Goal: Transaction & Acquisition: Purchase product/service

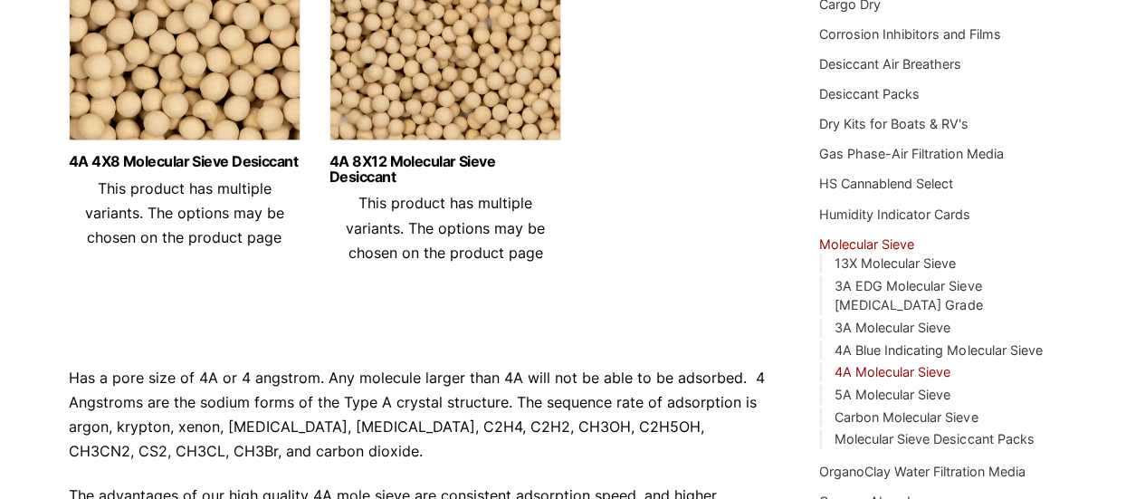
scroll to position [108, 0]
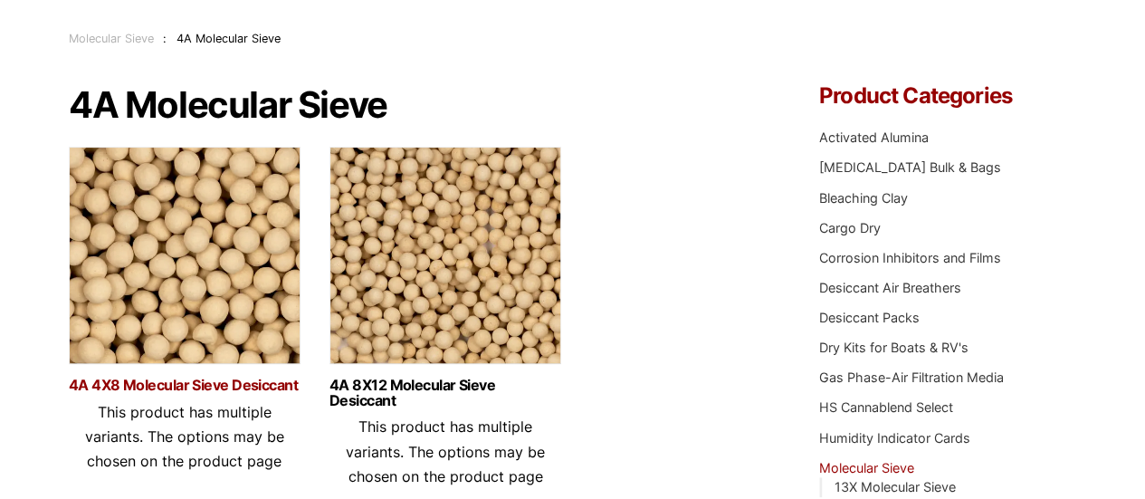
click at [184, 383] on link "4A 4X8 Molecular Sieve Desiccant" at bounding box center [185, 384] width 232 height 15
click at [460, 296] on img at bounding box center [445, 260] width 232 height 226
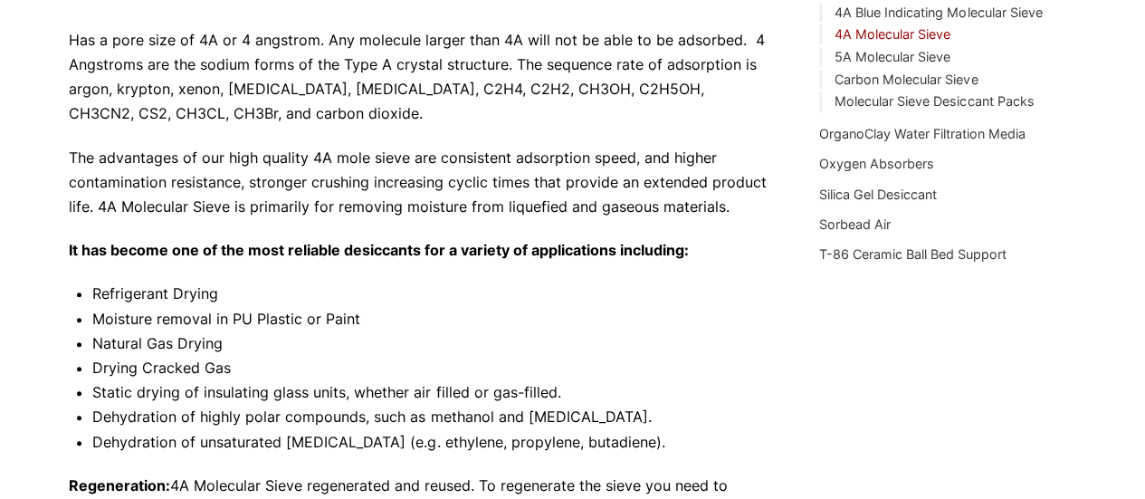
scroll to position [741, 0]
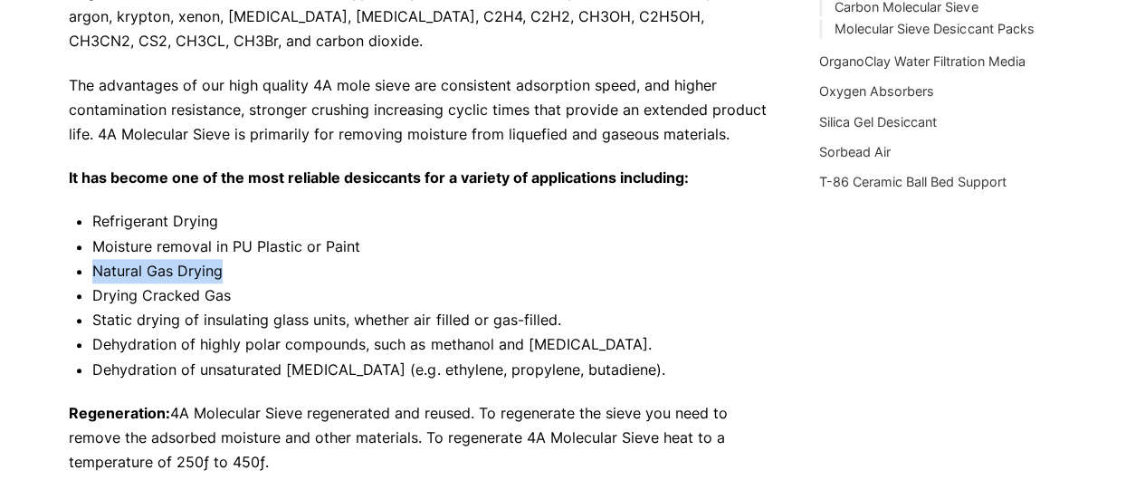
drag, startPoint x: 97, startPoint y: 270, endPoint x: 232, endPoint y: 276, distance: 135.0
click at [232, 276] on li "Natural Gas Drying" at bounding box center [430, 271] width 677 height 24
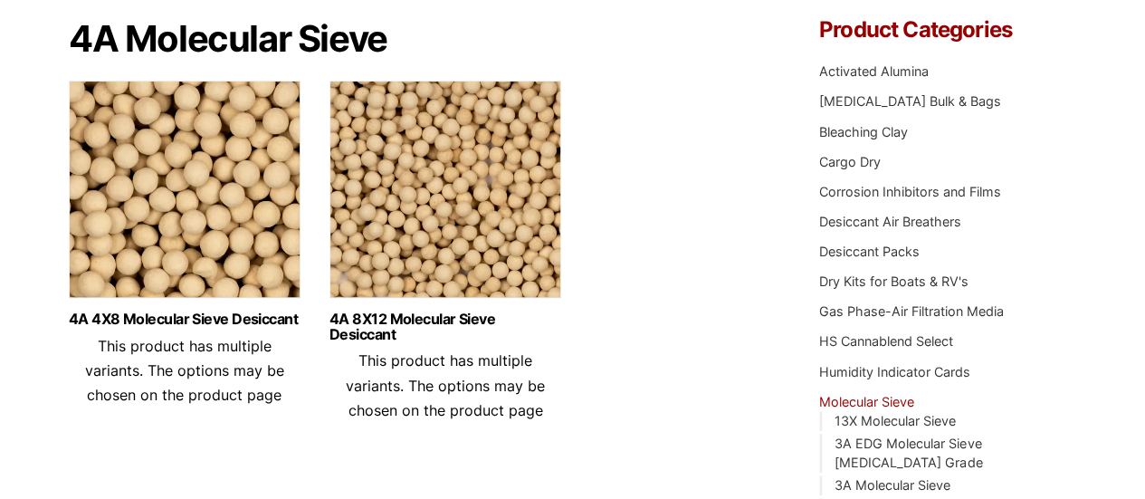
scroll to position [181, 0]
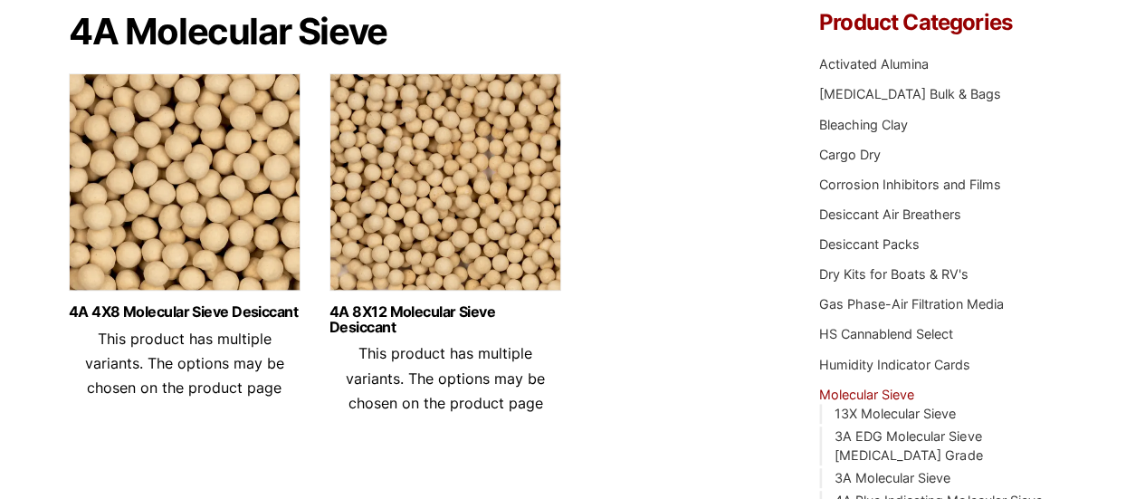
click at [188, 220] on img at bounding box center [185, 186] width 232 height 226
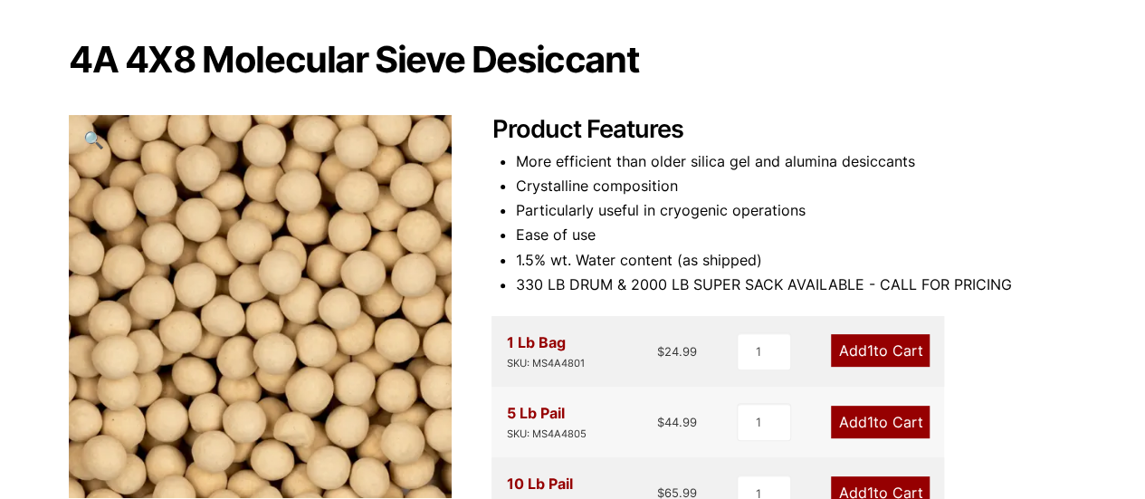
scroll to position [181, 0]
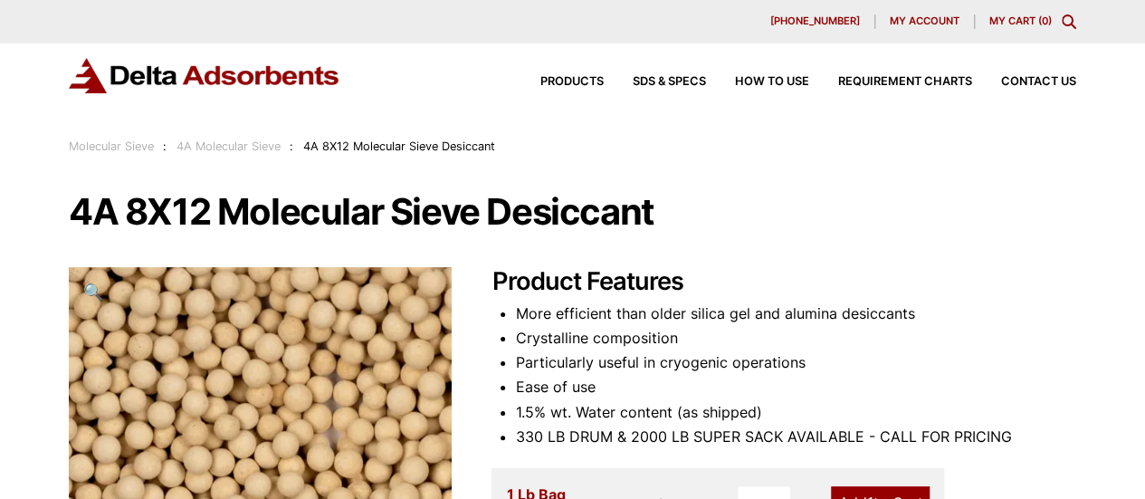
click at [96, 289] on span "🔍" at bounding box center [93, 291] width 21 height 20
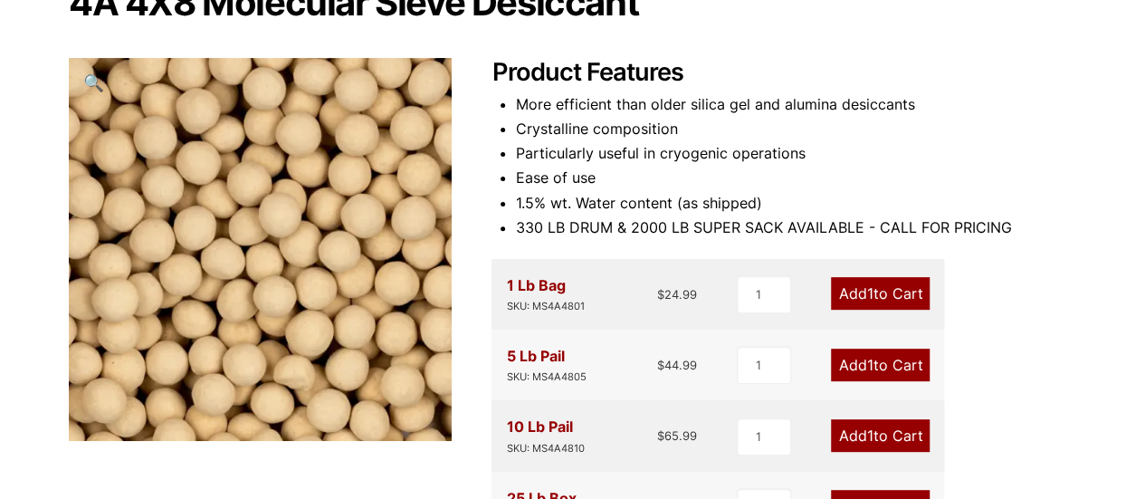
scroll to position [181, 0]
